Goal: Task Accomplishment & Management: Use online tool/utility

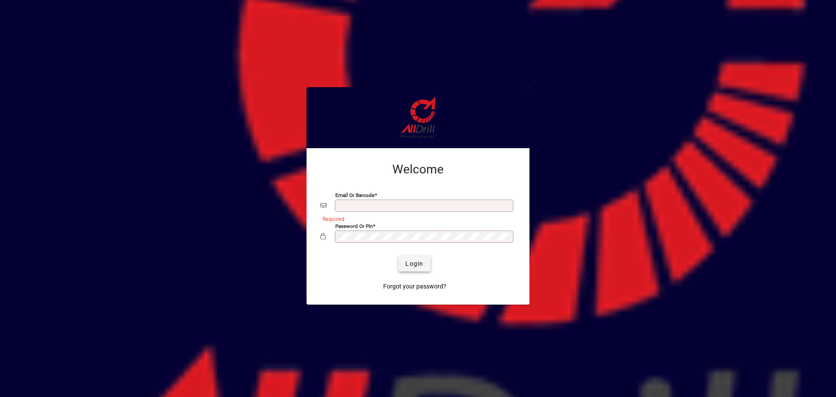
type input "**********"
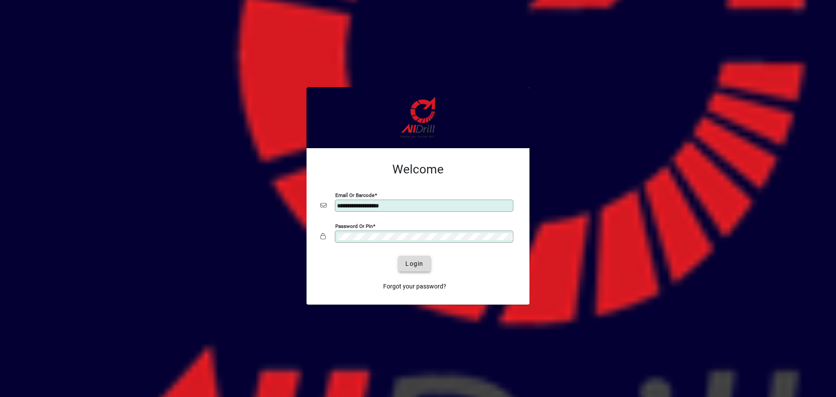
click at [412, 263] on span "Login" at bounding box center [414, 263] width 18 height 9
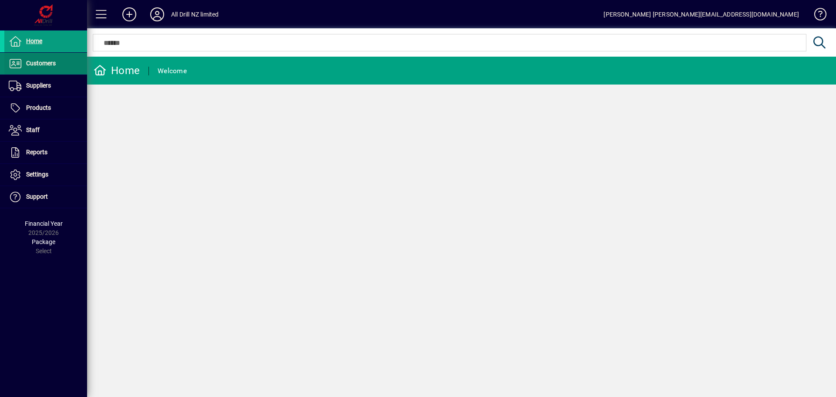
click at [59, 63] on span at bounding box center [45, 63] width 83 height 21
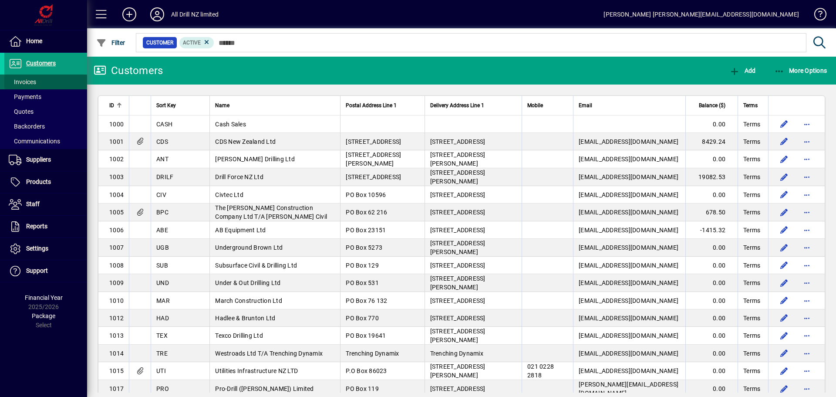
click at [57, 81] on span at bounding box center [45, 81] width 83 height 21
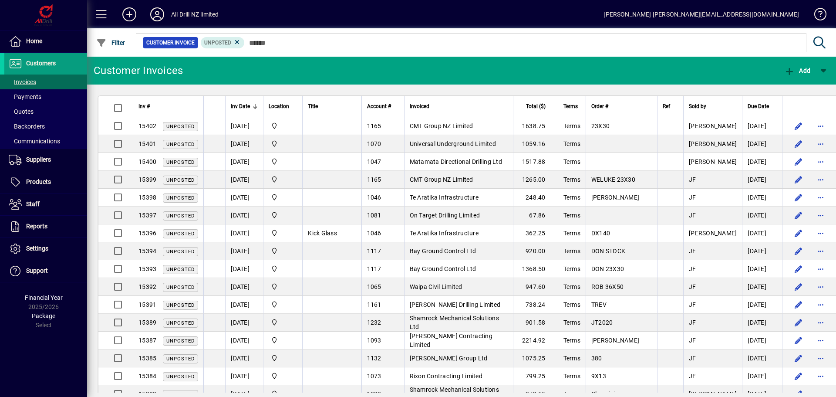
click at [480, 81] on mat-toolbar-row "Customer Invoices Add" at bounding box center [461, 71] width 749 height 28
click at [512, 67] on mat-toolbar-row "Customer Invoices Add" at bounding box center [461, 71] width 749 height 28
click at [514, 72] on mat-toolbar-row "Customer Invoices Add" at bounding box center [461, 71] width 749 height 28
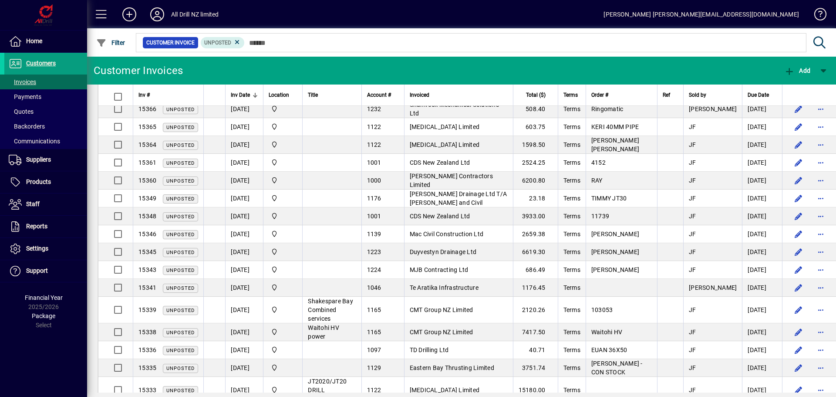
scroll to position [435, 0]
